Goal: Navigation & Orientation: Find specific page/section

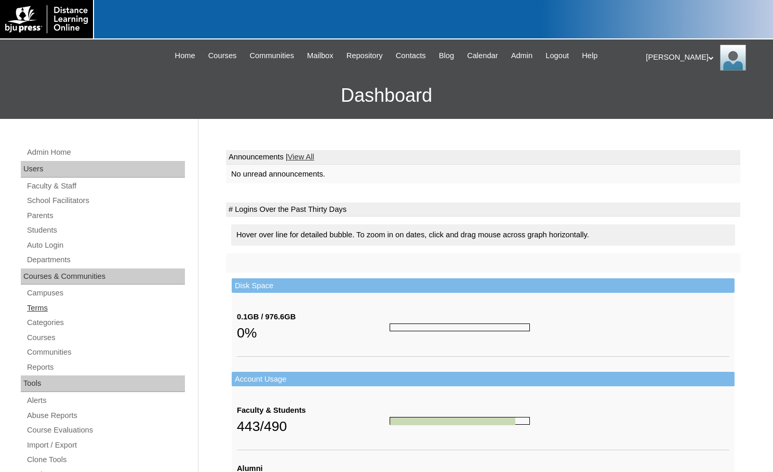
click at [42, 304] on link "Terms" at bounding box center [105, 308] width 159 height 13
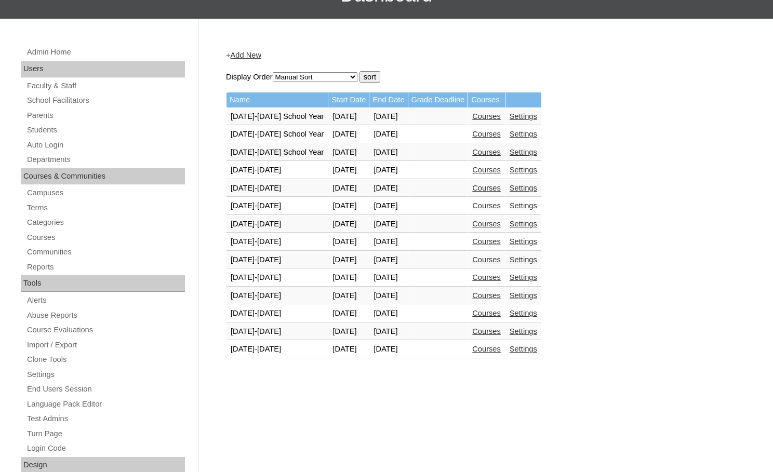
scroll to position [104, 0]
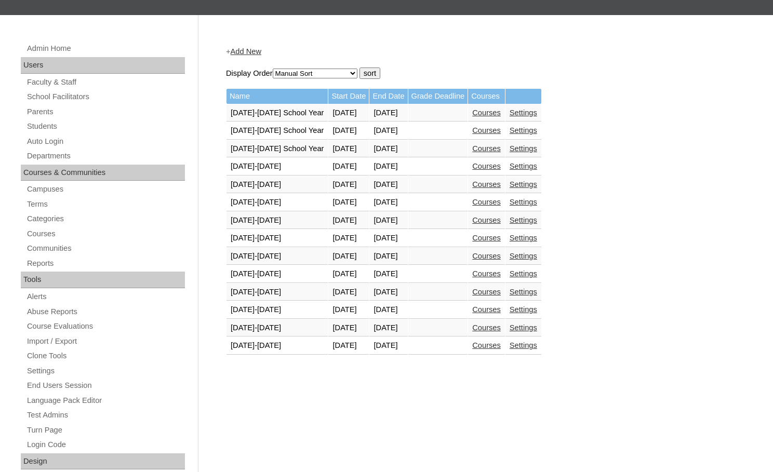
click at [497, 343] on link "Courses" at bounding box center [486, 345] width 29 height 8
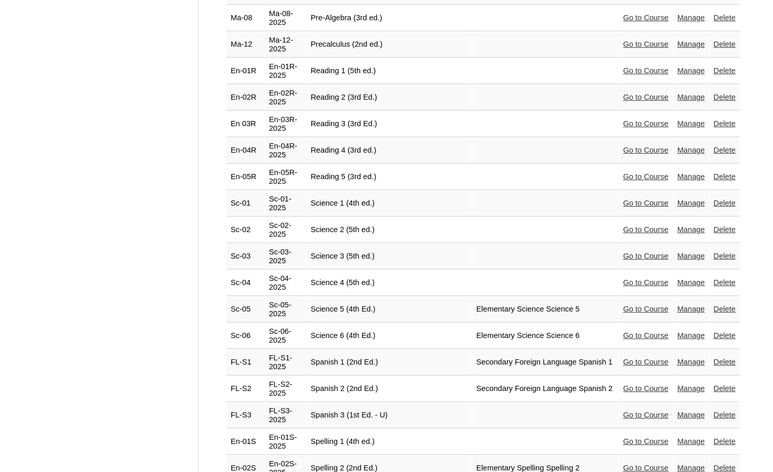
scroll to position [2119, 0]
